Goal: Check status

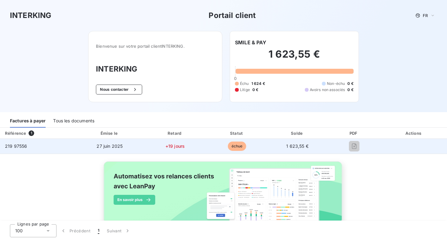
click at [229, 149] on span "échue" at bounding box center [237, 146] width 19 height 9
click at [231, 146] on span "échue" at bounding box center [237, 146] width 19 height 9
click at [289, 144] on span "1 623,55 €" at bounding box center [297, 146] width 22 height 5
click at [173, 146] on span "+19 jours" at bounding box center [174, 146] width 19 height 5
click at [120, 149] on td "27 juin 2025" at bounding box center [110, 146] width 68 height 15
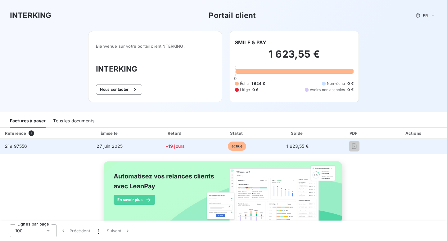
click at [116, 149] on td "27 juin 2025" at bounding box center [110, 146] width 68 height 15
click at [145, 149] on td "+19 jours" at bounding box center [175, 146] width 63 height 15
click at [167, 146] on span "+19 jours" at bounding box center [174, 146] width 19 height 5
click at [117, 147] on span "27 juin 2025" at bounding box center [109, 146] width 26 height 5
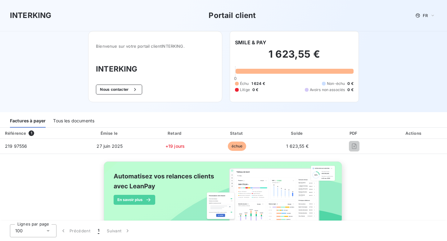
scroll to position [16, 0]
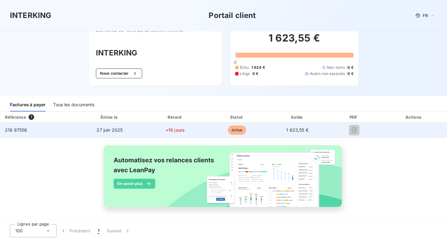
click at [16, 134] on td "219 97556" at bounding box center [38, 130] width 76 height 15
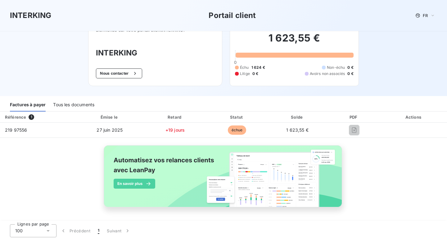
click at [67, 104] on div "Tous les documents" at bounding box center [73, 105] width 41 height 13
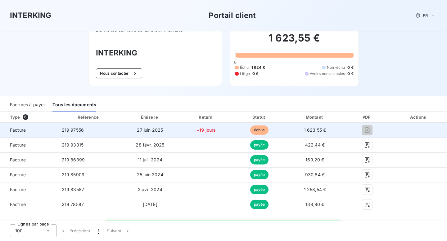
click at [294, 123] on td "1 623,55 €" at bounding box center [314, 130] width 58 height 15
click at [241, 127] on td "échue" at bounding box center [259, 130] width 52 height 15
click at [205, 129] on span "+19 jours" at bounding box center [205, 129] width 19 height 5
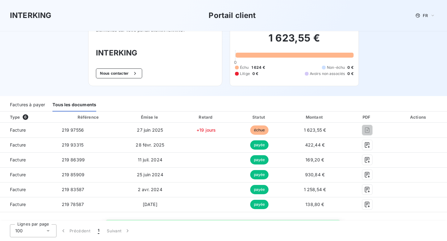
click at [16, 108] on div "Factures à payer" at bounding box center [27, 105] width 35 height 13
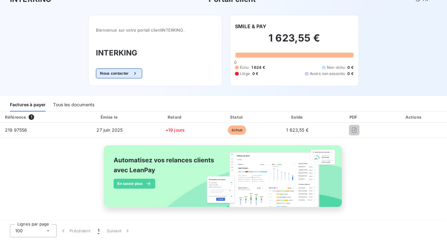
scroll to position [0, 0]
